Goal: Task Accomplishment & Management: Use online tool/utility

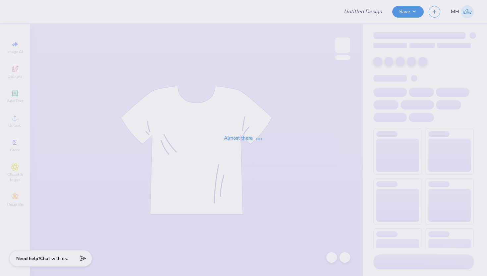
type input "shirt"
click at [399, 60] on div "Almost there" at bounding box center [243, 138] width 487 height 276
click at [394, 57] on div "Almost there" at bounding box center [243, 138] width 487 height 276
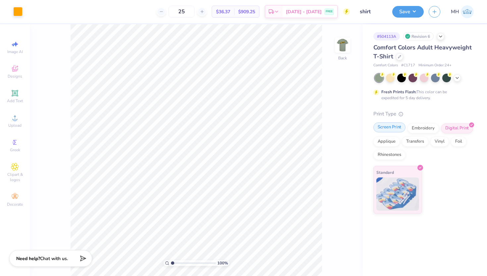
click at [390, 129] on div "Screen Print" at bounding box center [389, 127] width 32 height 10
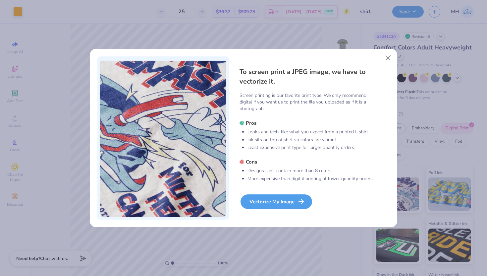
click at [307, 199] on div "Vectorize My Image" at bounding box center [277, 201] width 72 height 15
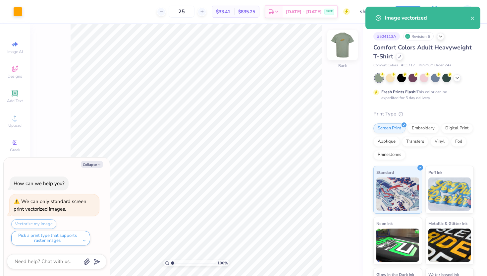
click at [341, 50] on img at bounding box center [342, 45] width 27 height 27
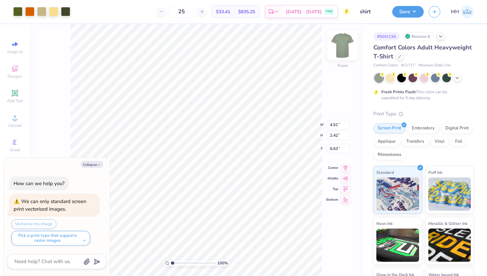
type textarea "x"
type input "7.81"
type input "4.19"
type textarea "x"
type input "4.83"
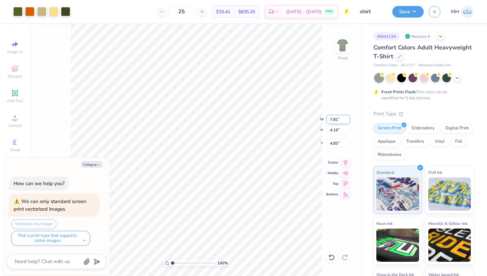
click at [334, 117] on input "7.81" at bounding box center [338, 119] width 24 height 9
type input "11"
type textarea "x"
type input "11.00"
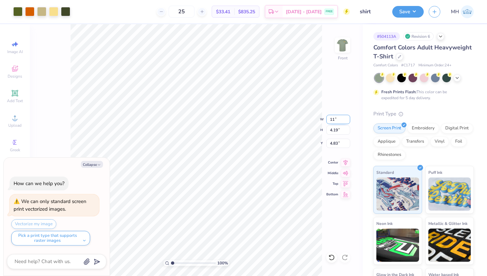
type input "5.90"
type input "3.97"
type textarea "x"
type input "4.53"
type textarea "x"
